Goal: Task Accomplishment & Management: Use online tool/utility

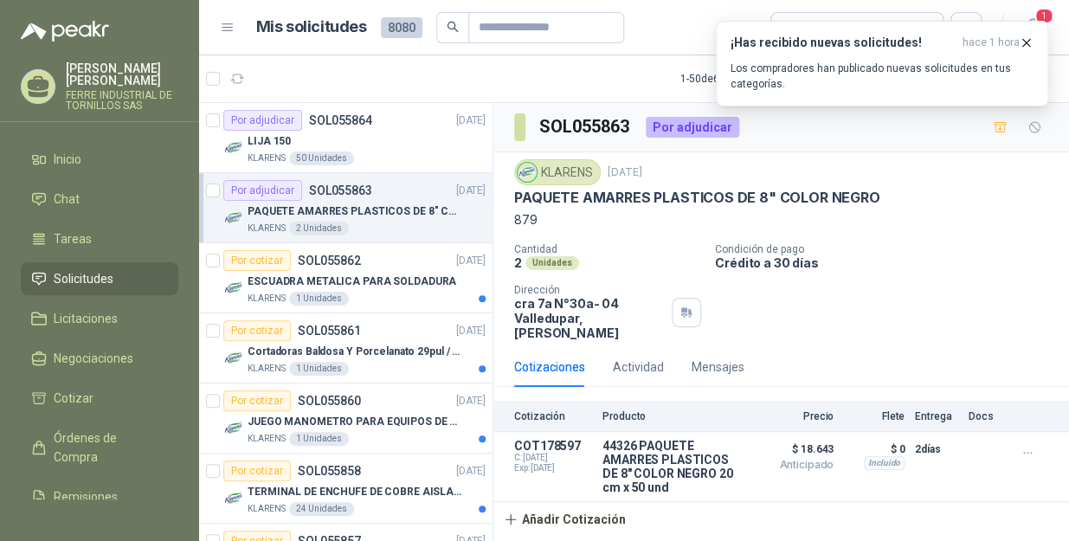
click at [1027, 39] on icon "button" at bounding box center [1025, 42] width 15 height 15
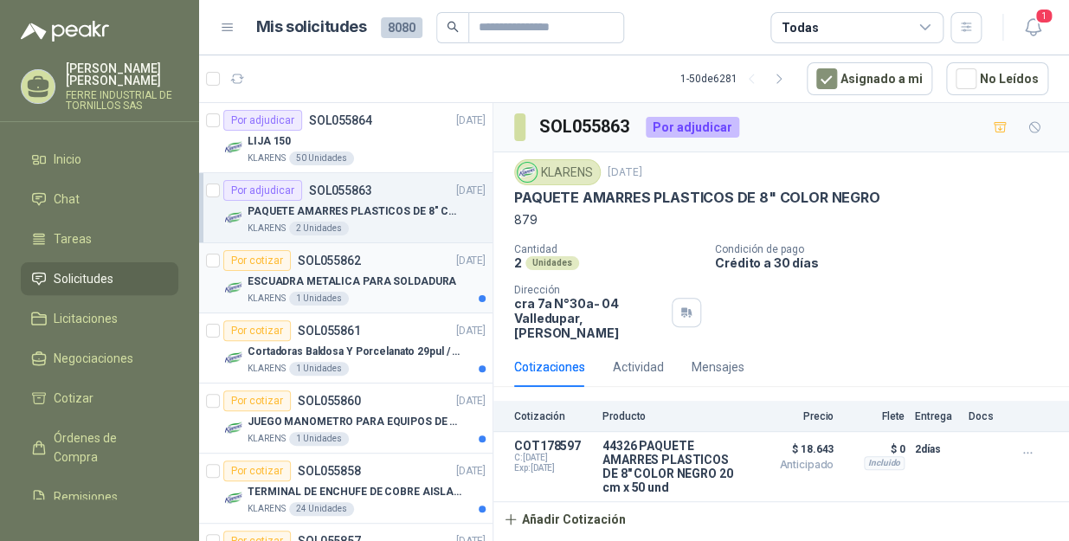
click at [370, 290] on div "ESCUADRA METALICA PARA SOLDADURA" at bounding box center [366, 281] width 238 height 21
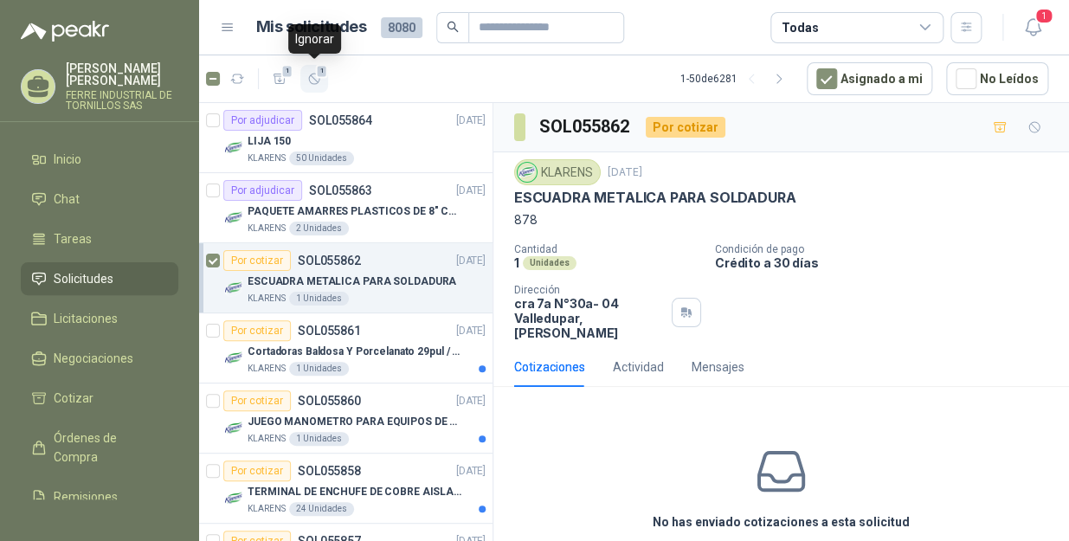
click at [309, 78] on icon "button" at bounding box center [314, 79] width 15 height 15
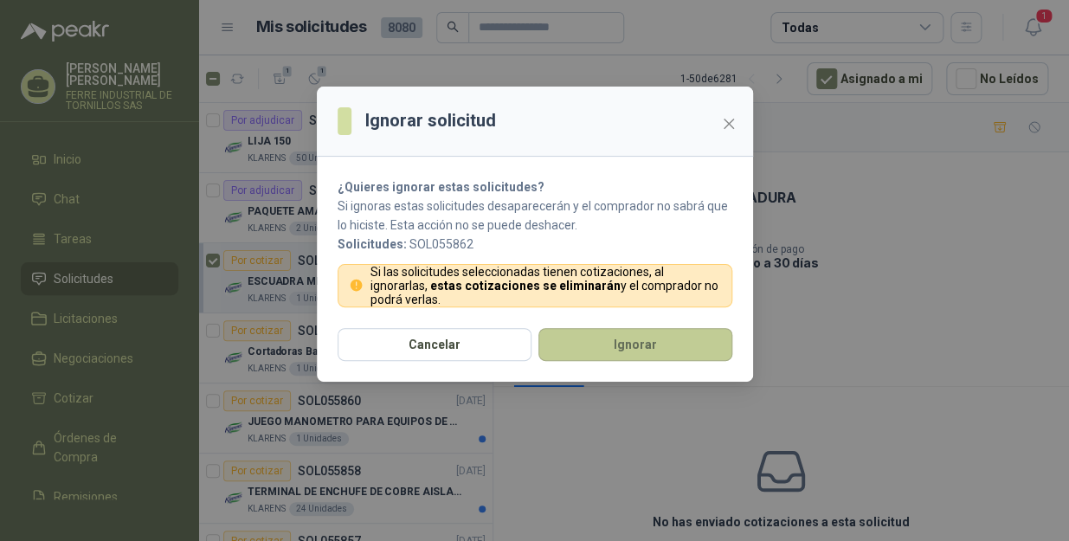
click at [607, 343] on button "Ignorar" at bounding box center [635, 344] width 194 height 33
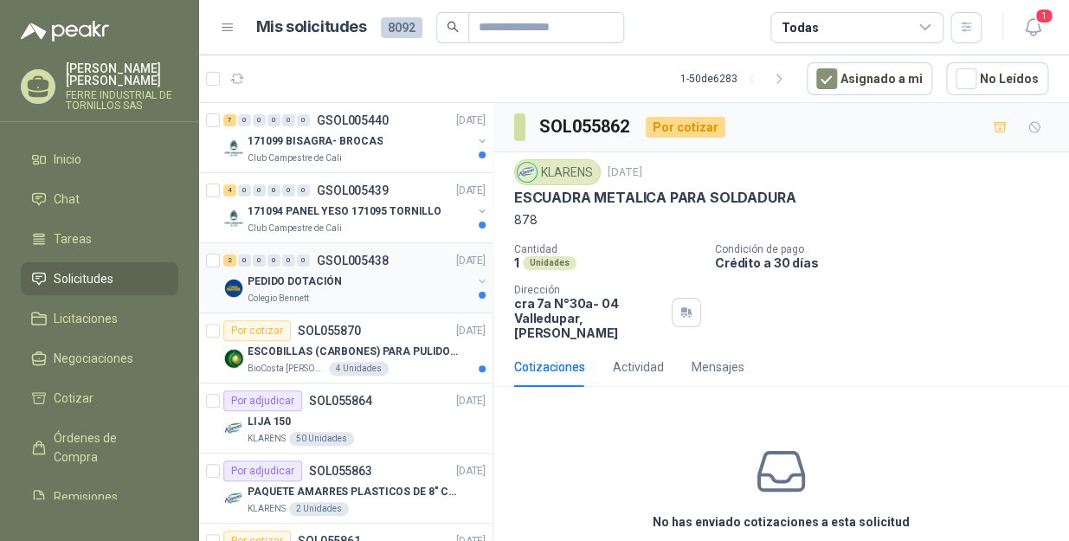
click at [362, 294] on div "Colegio Bennett" at bounding box center [359, 299] width 224 height 14
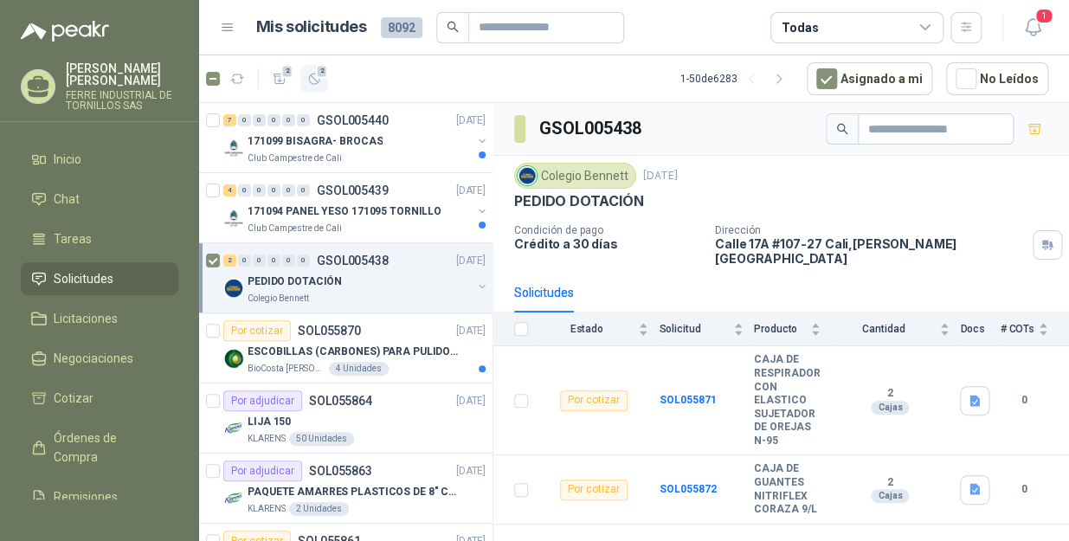
click at [318, 76] on span "2" at bounding box center [322, 71] width 12 height 14
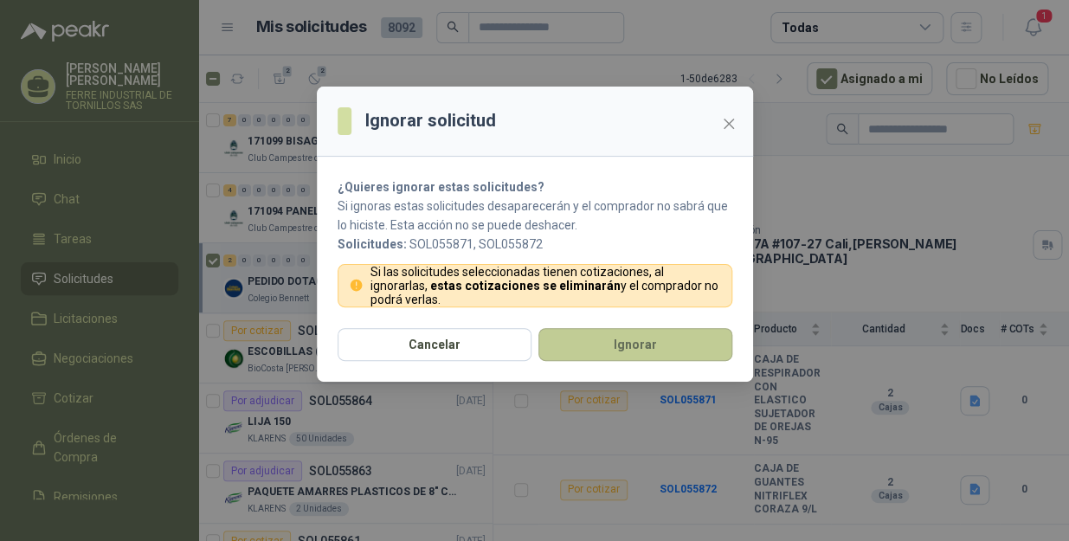
click at [617, 343] on button "Ignorar" at bounding box center [635, 344] width 194 height 33
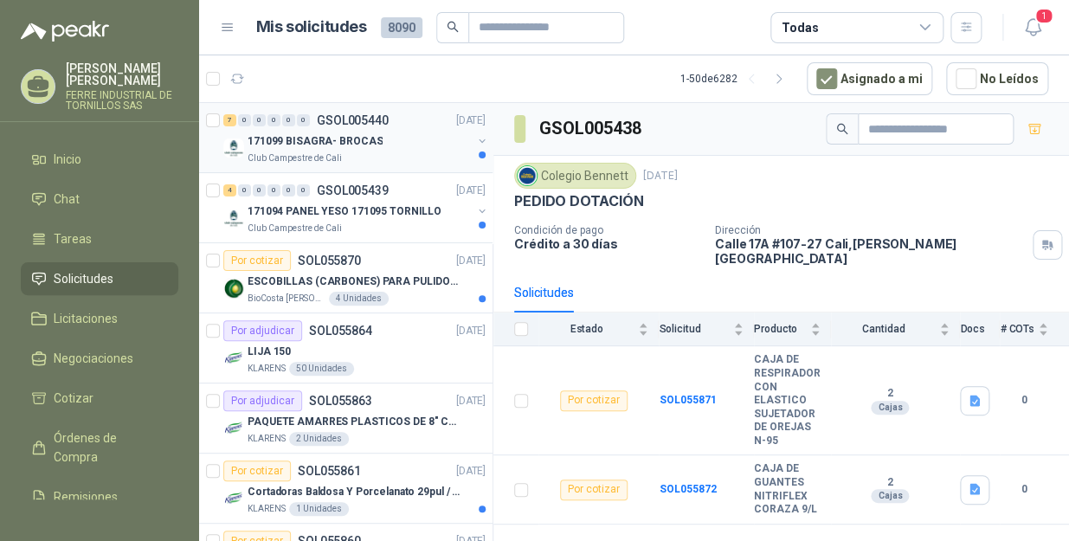
click at [412, 144] on div "171099 BISAGRA- BROCAS" at bounding box center [359, 141] width 224 height 21
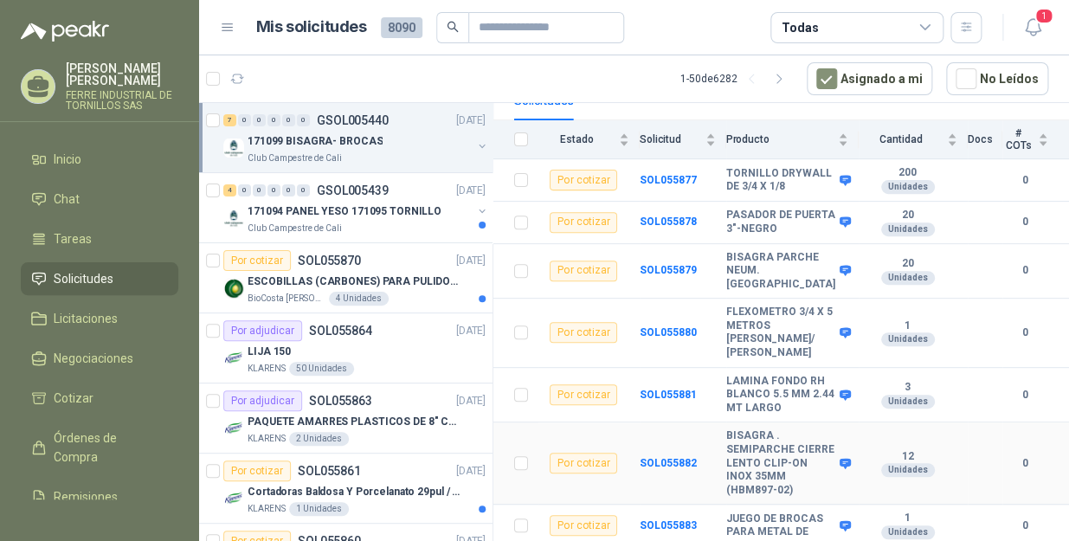
scroll to position [176, 0]
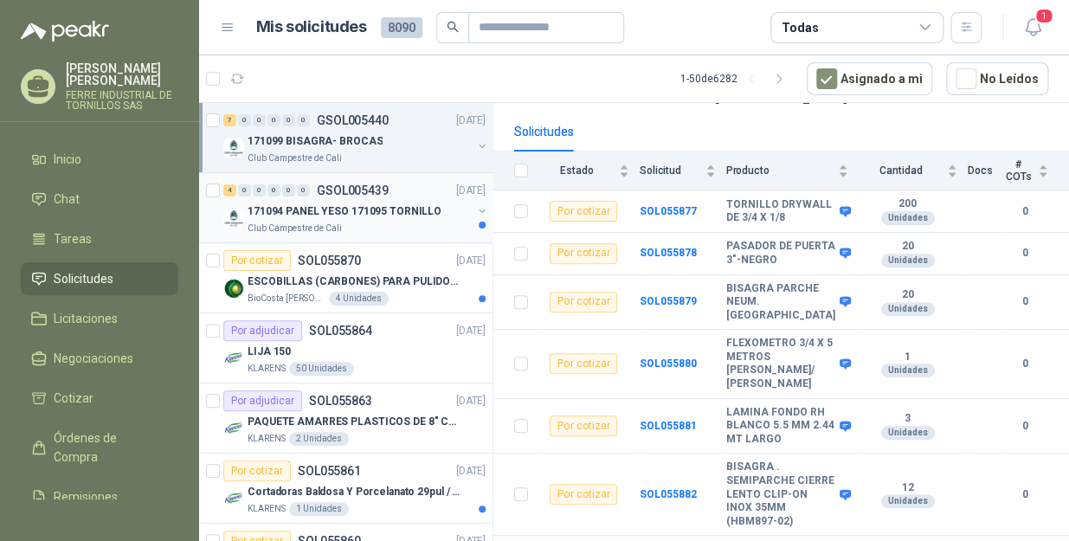
click at [386, 214] on p "171094 PANEL YESO 171095 TORNILLO" at bounding box center [344, 211] width 194 height 16
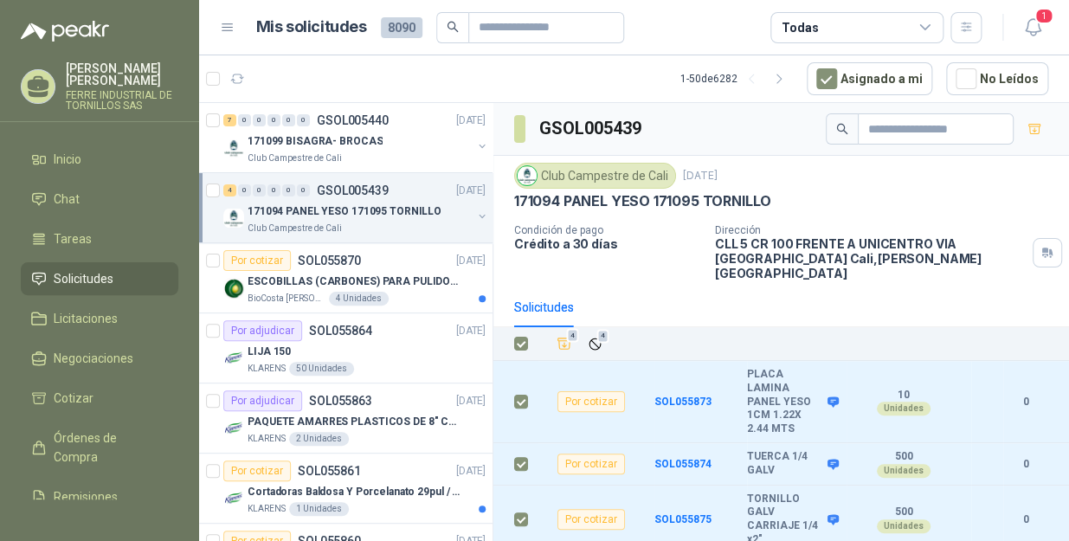
drag, startPoint x: 555, startPoint y: 335, endPoint x: 541, endPoint y: 331, distance: 14.5
click at [562, 335] on button "4" at bounding box center [564, 343] width 24 height 24
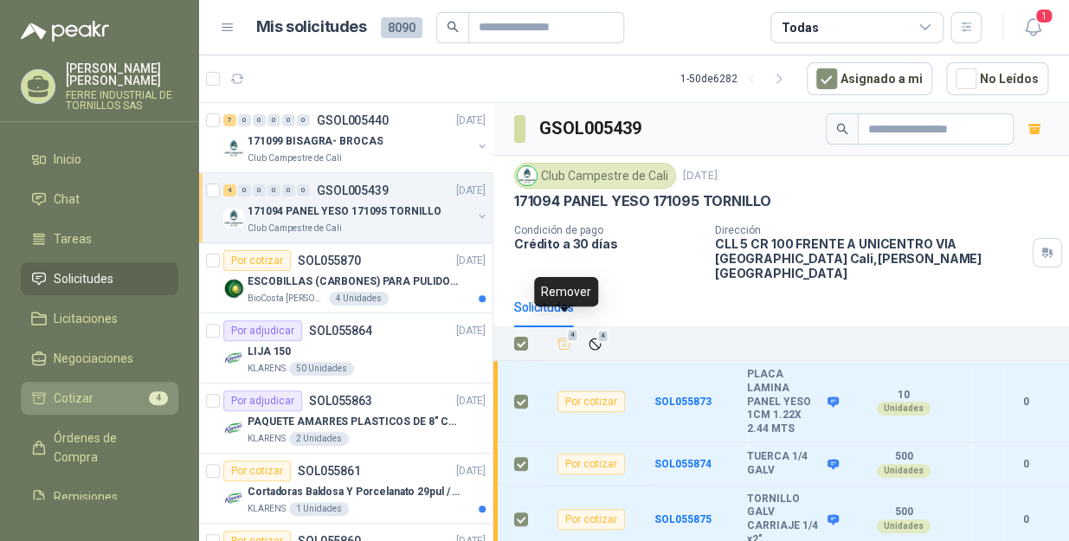
click at [107, 388] on li "Cotizar 4" at bounding box center [99, 397] width 137 height 19
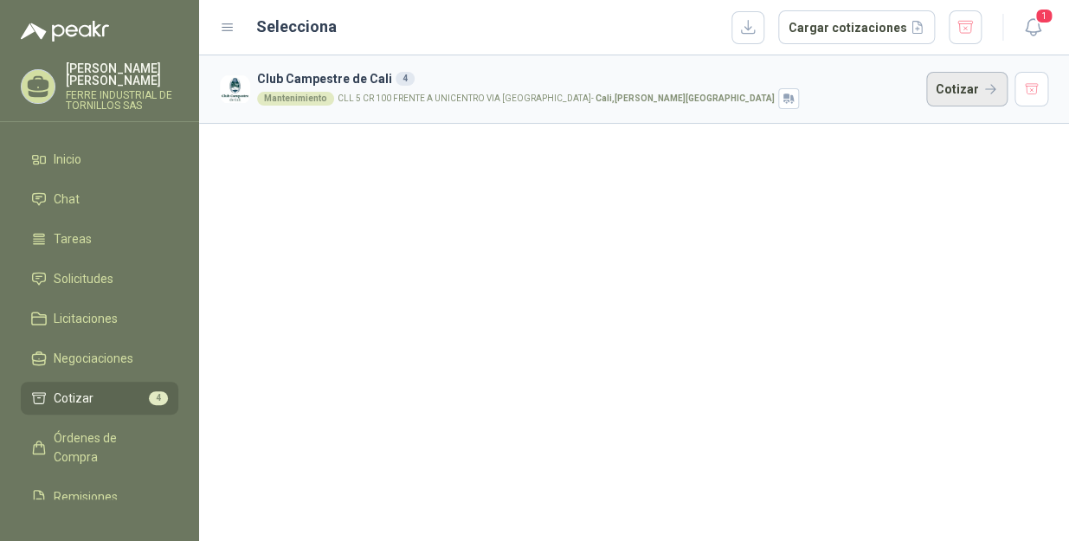
click at [957, 83] on button "Cotizar" at bounding box center [966, 89] width 81 height 35
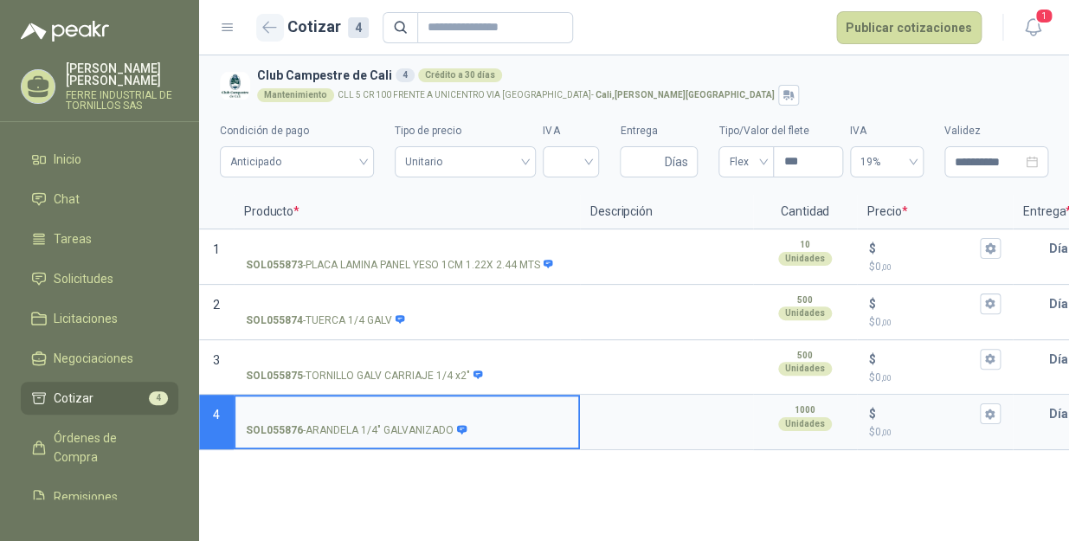
click at [262, 30] on icon "button" at bounding box center [269, 27] width 15 height 13
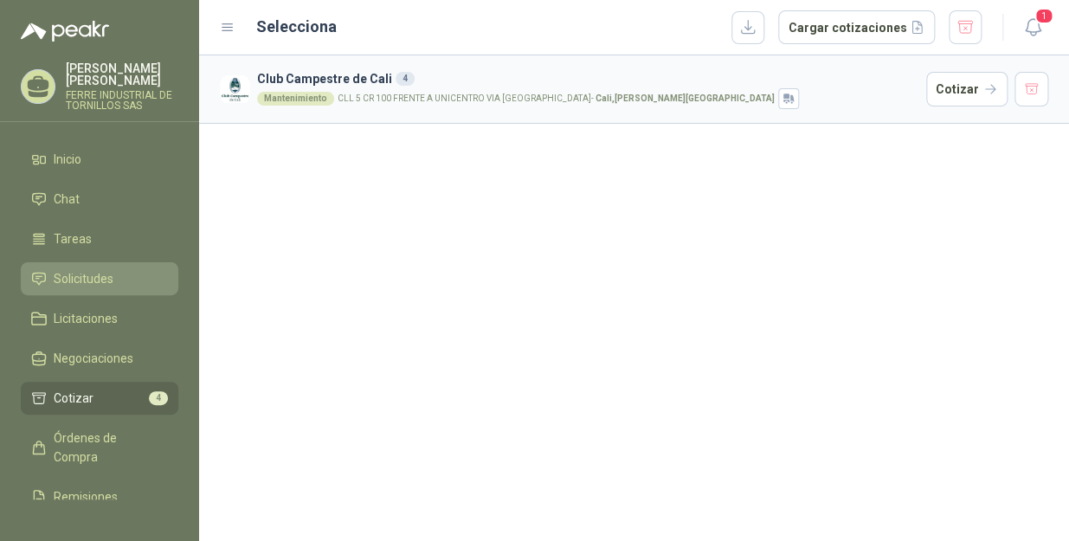
click at [102, 269] on span "Solicitudes" at bounding box center [84, 278] width 60 height 19
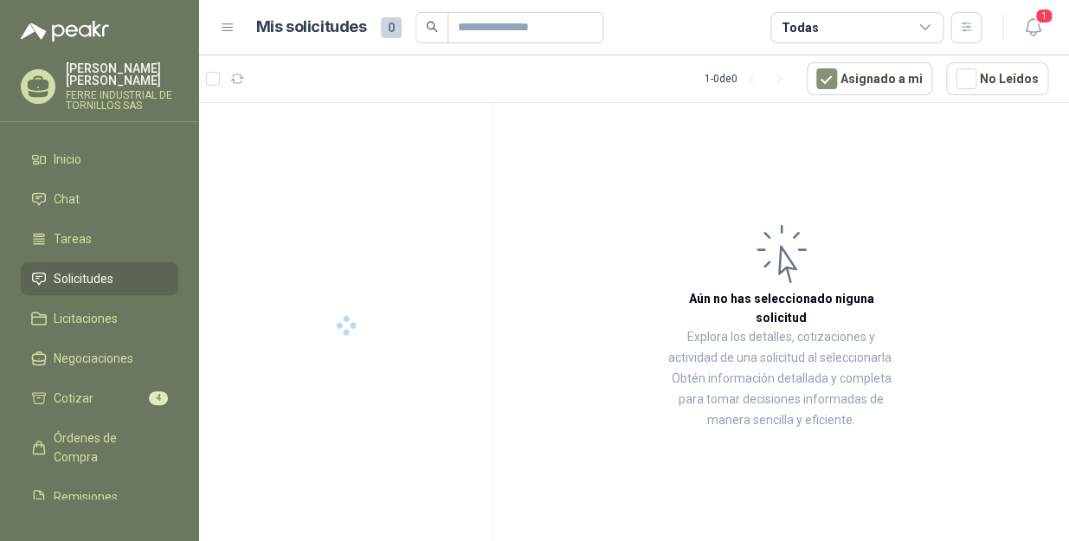
click at [78, 389] on span "Cotizar" at bounding box center [74, 397] width 40 height 19
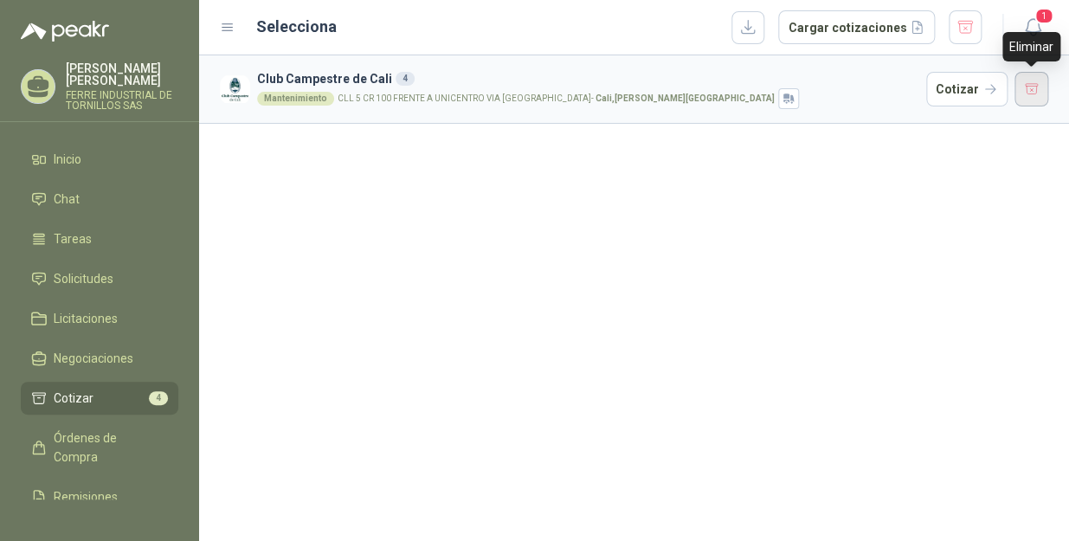
click at [1039, 78] on button "button" at bounding box center [1031, 89] width 35 height 35
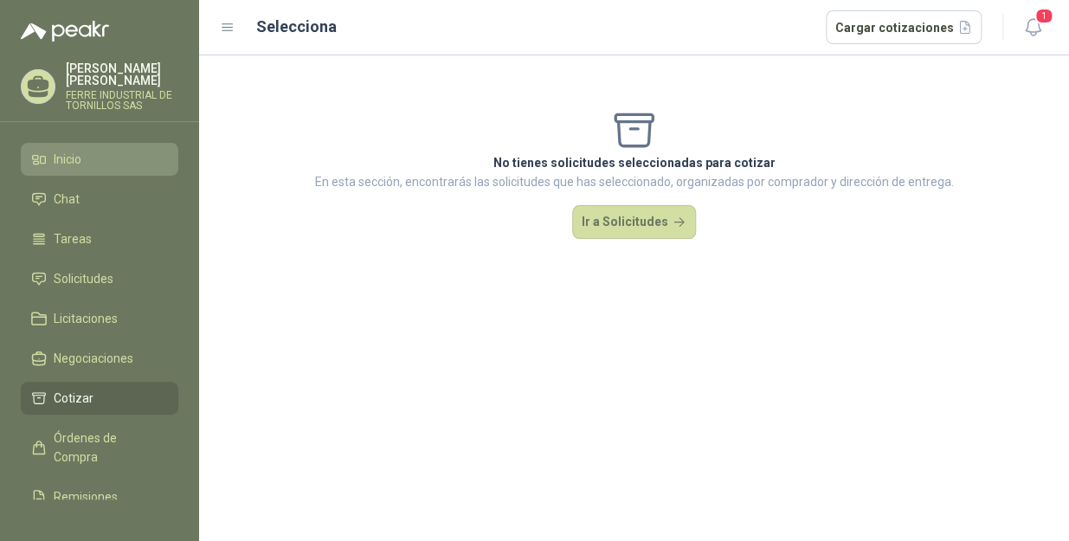
click at [74, 158] on link "Inicio" at bounding box center [99, 159] width 157 height 33
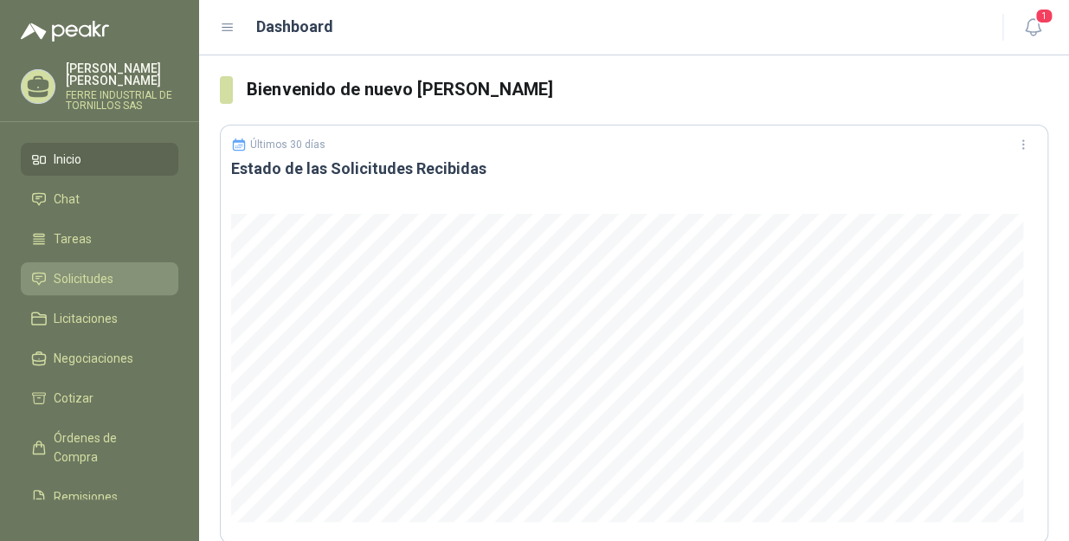
click at [70, 271] on span "Solicitudes" at bounding box center [84, 278] width 60 height 19
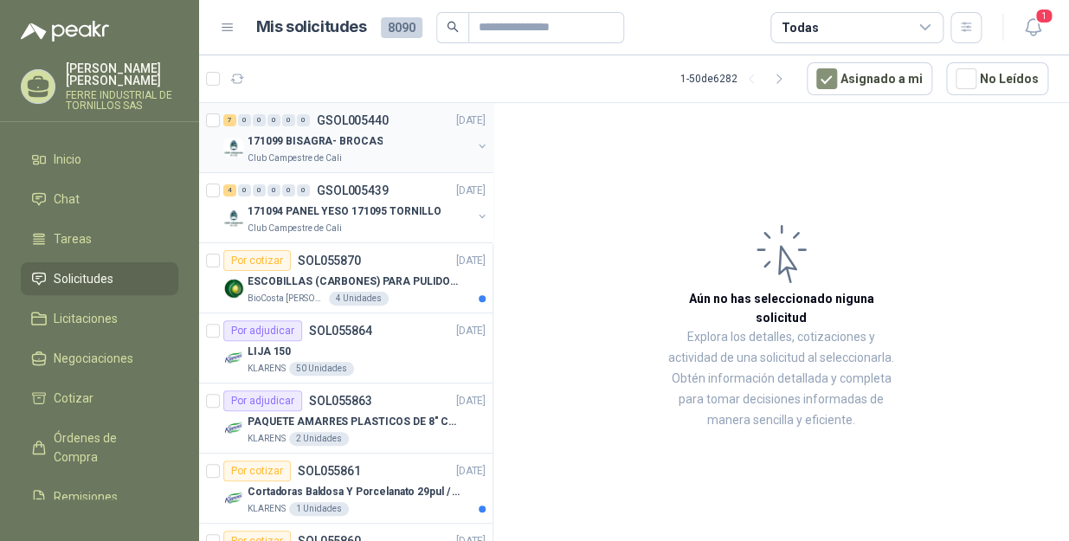
click at [385, 155] on div "Club Campestre de Cali" at bounding box center [359, 158] width 224 height 14
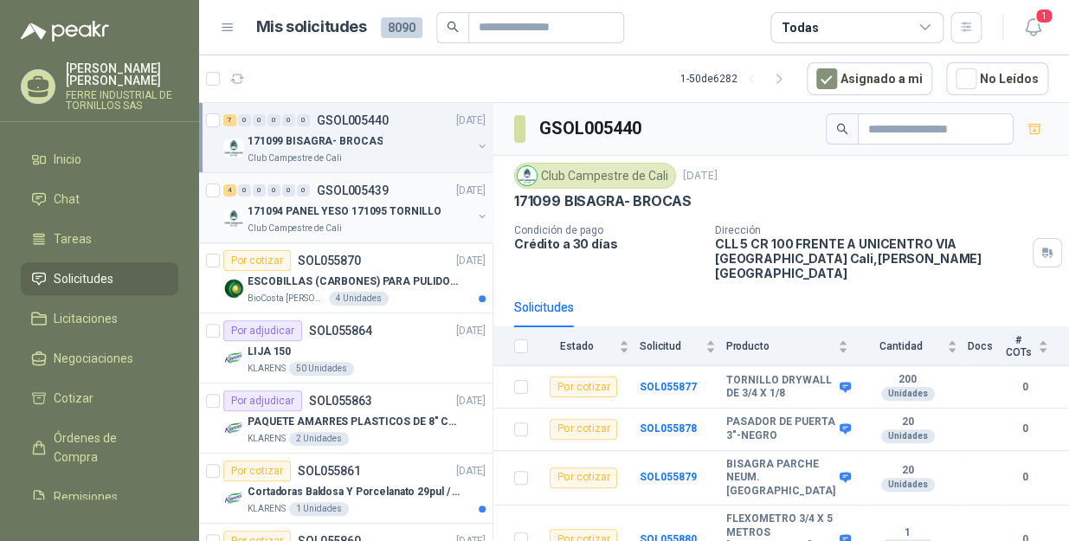
click at [386, 222] on div "Club Campestre de Cali" at bounding box center [359, 229] width 224 height 14
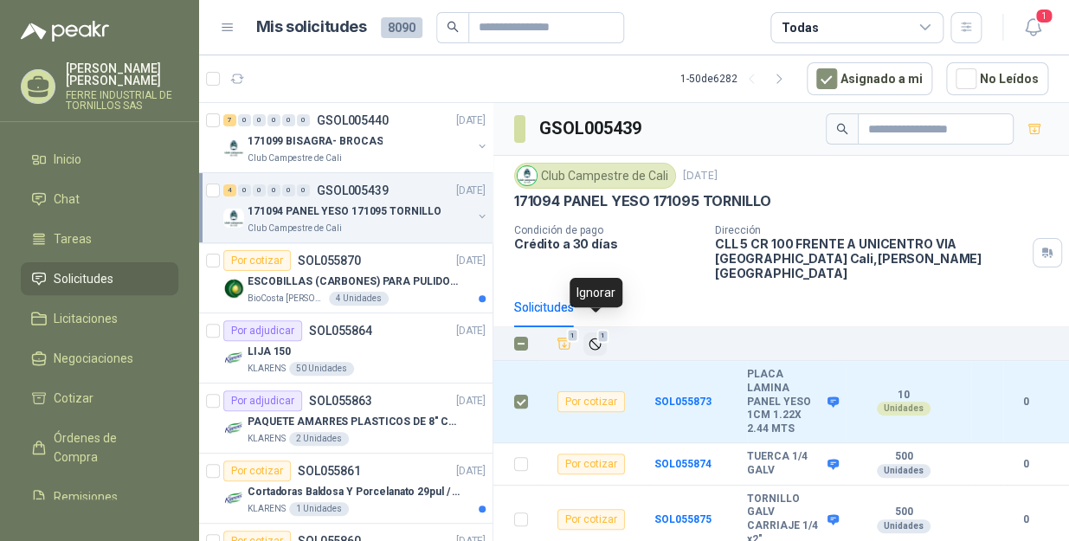
click at [602, 332] on button "1" at bounding box center [594, 343] width 23 height 23
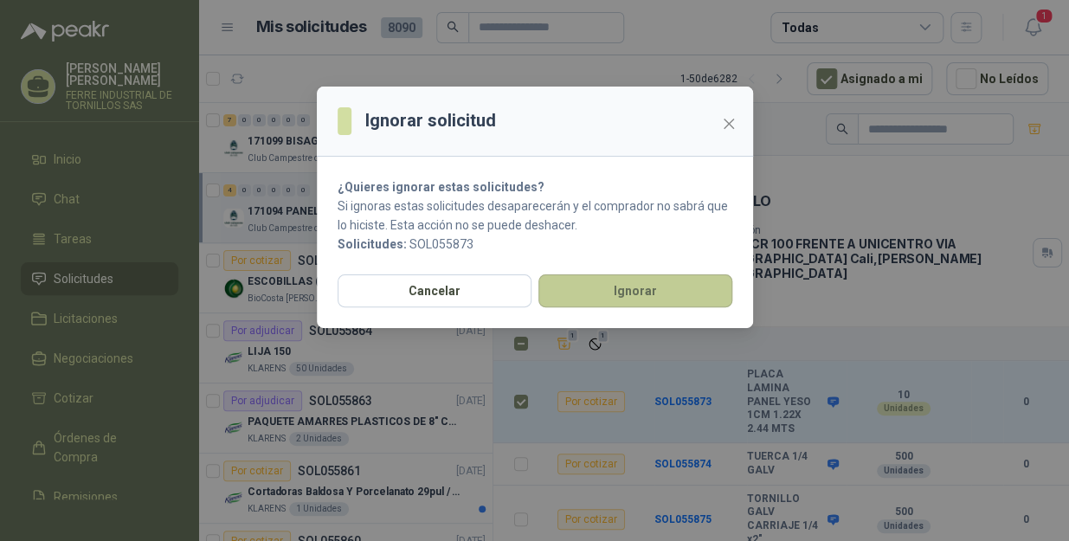
click at [663, 298] on button "Ignorar" at bounding box center [635, 290] width 194 height 33
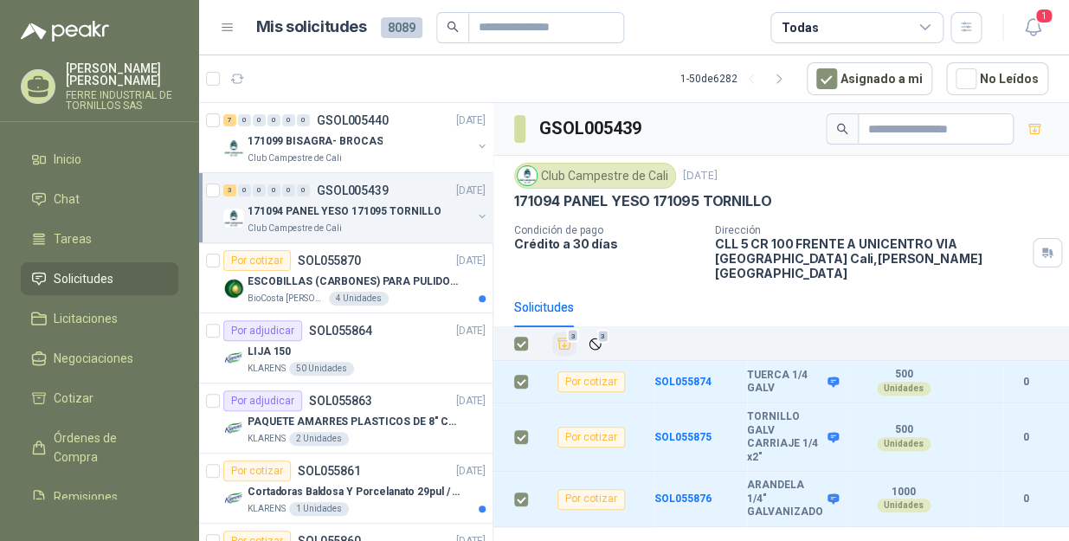
click at [564, 338] on icon "Añadir" at bounding box center [564, 343] width 13 height 11
